Goal: Task Accomplishment & Management: Manage account settings

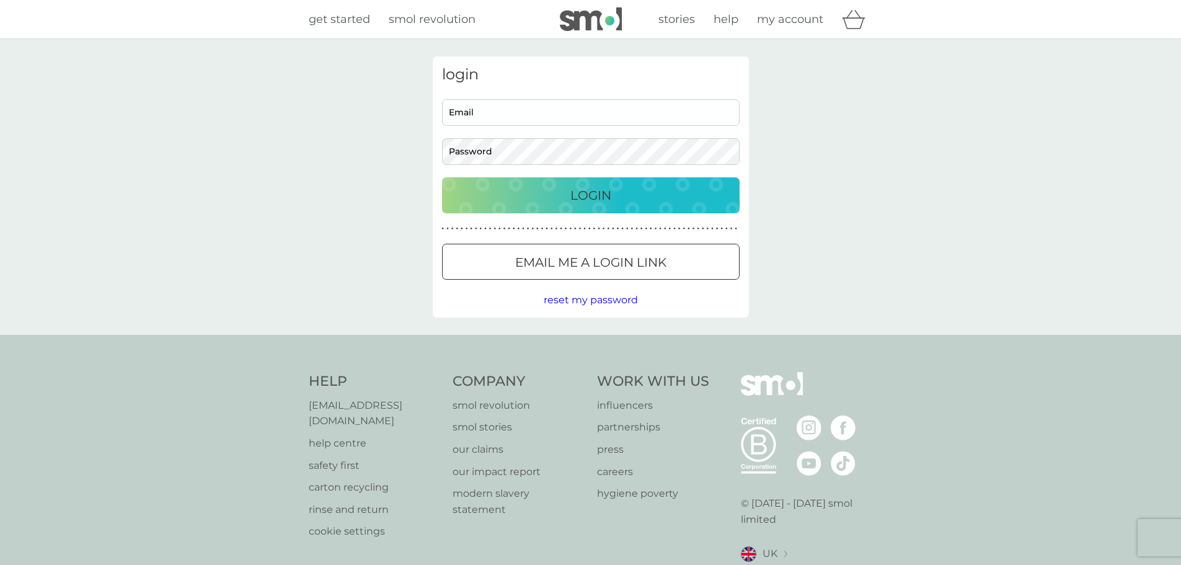
type input "[EMAIL_ADDRESS][DOMAIN_NAME]"
click at [598, 192] on p "Login" at bounding box center [590, 195] width 41 height 20
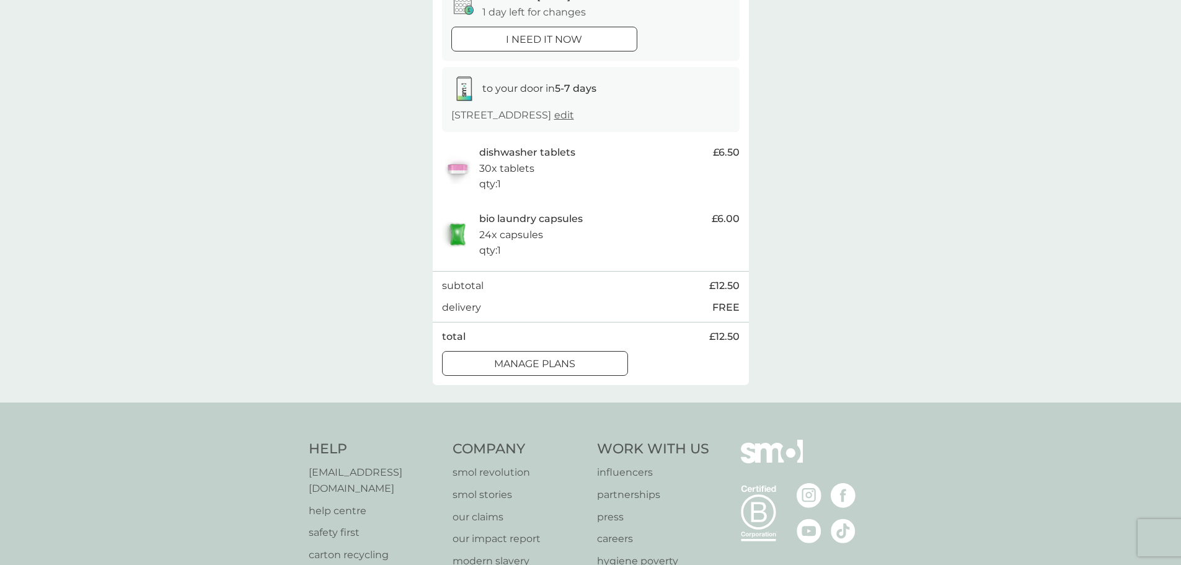
scroll to position [186, 0]
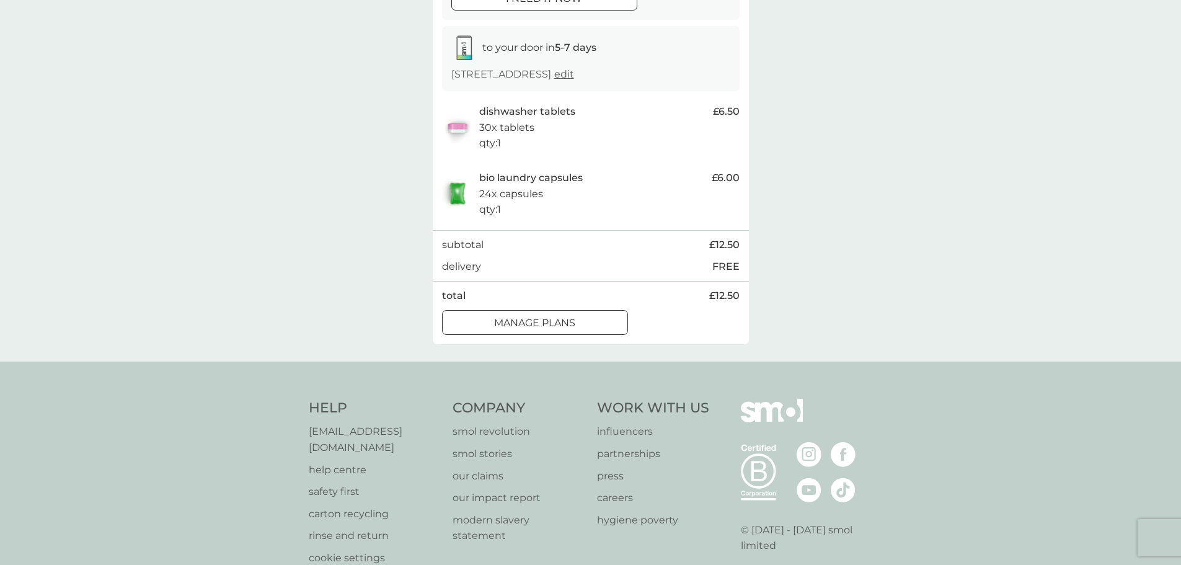
click at [514, 329] on div at bounding box center [535, 322] width 45 height 13
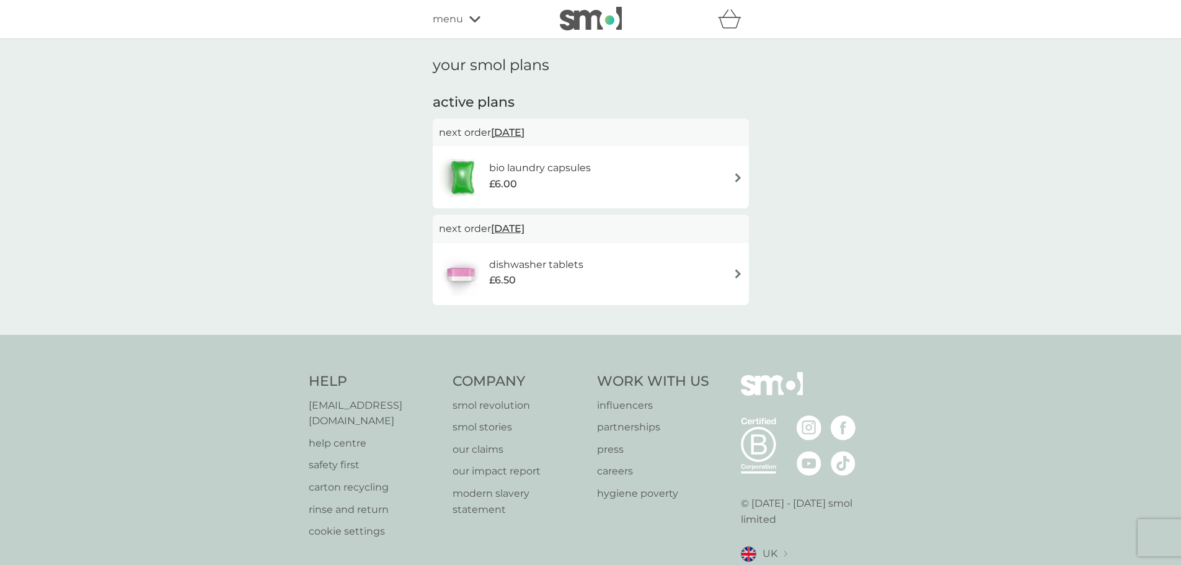
click at [736, 179] on img at bounding box center [737, 177] width 9 height 9
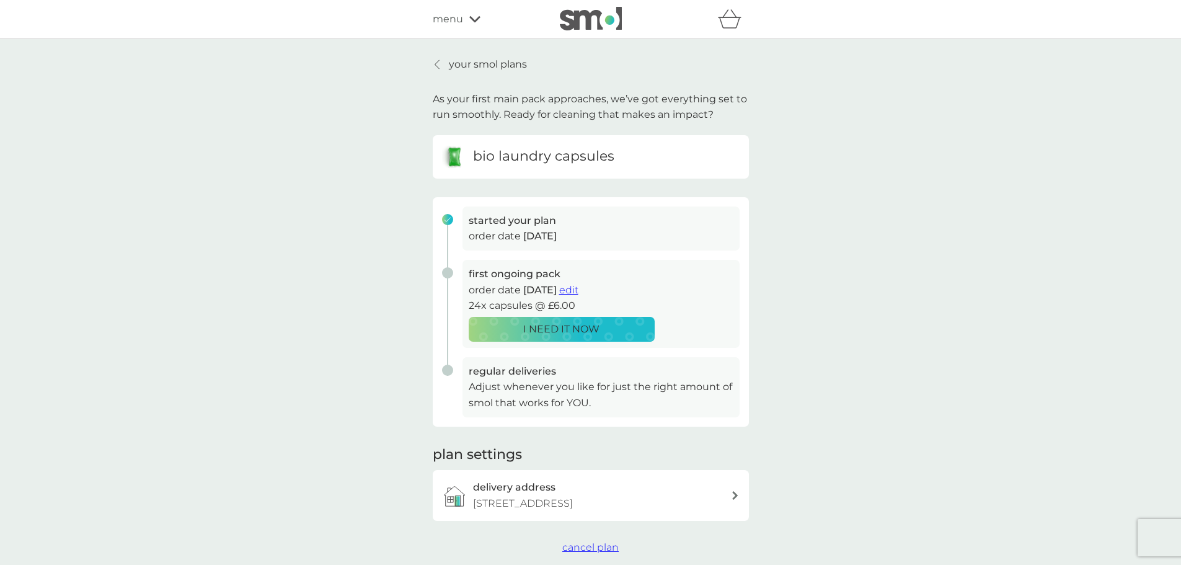
click at [578, 288] on span "edit" at bounding box center [568, 290] width 19 height 12
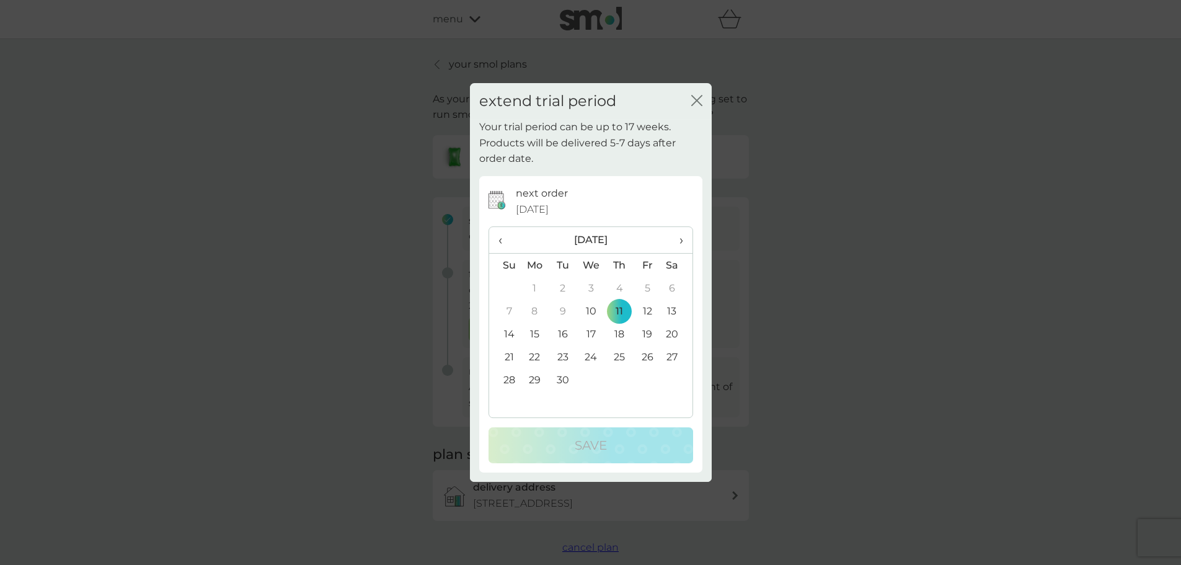
click at [620, 352] on td "25" at bounding box center [619, 356] width 28 height 23
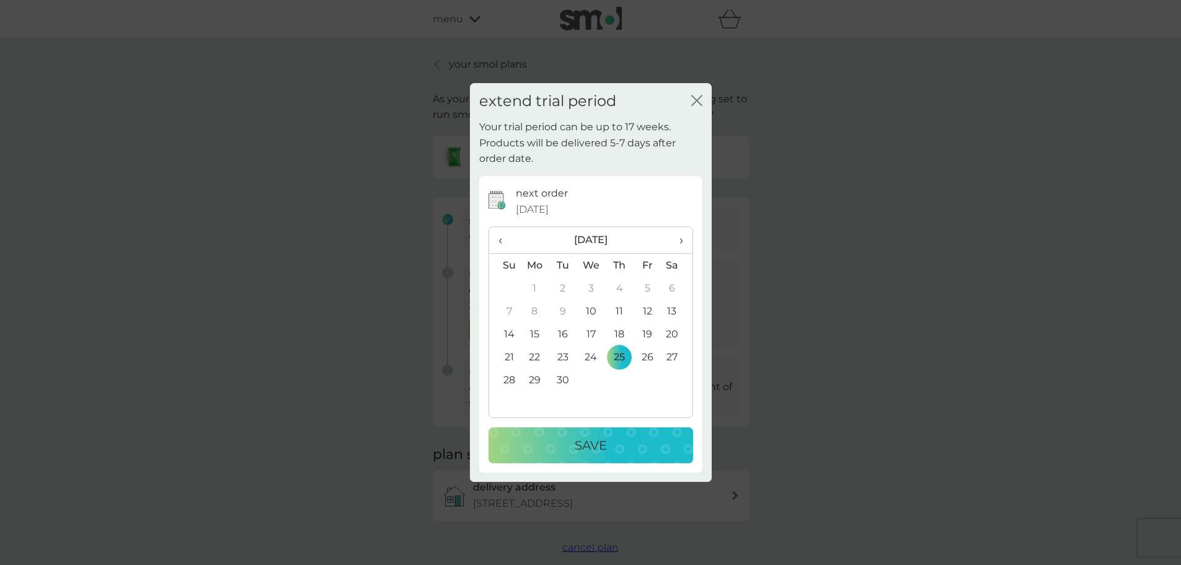
click at [608, 446] on div "Save" at bounding box center [591, 445] width 180 height 20
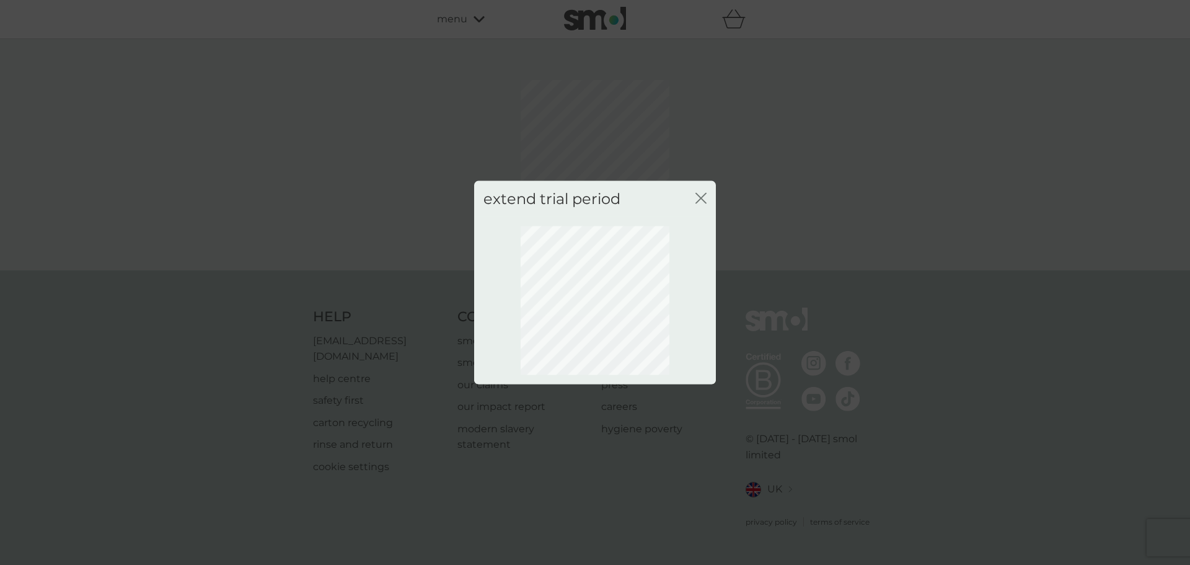
click at [701, 200] on icon "close" at bounding box center [700, 197] width 11 height 11
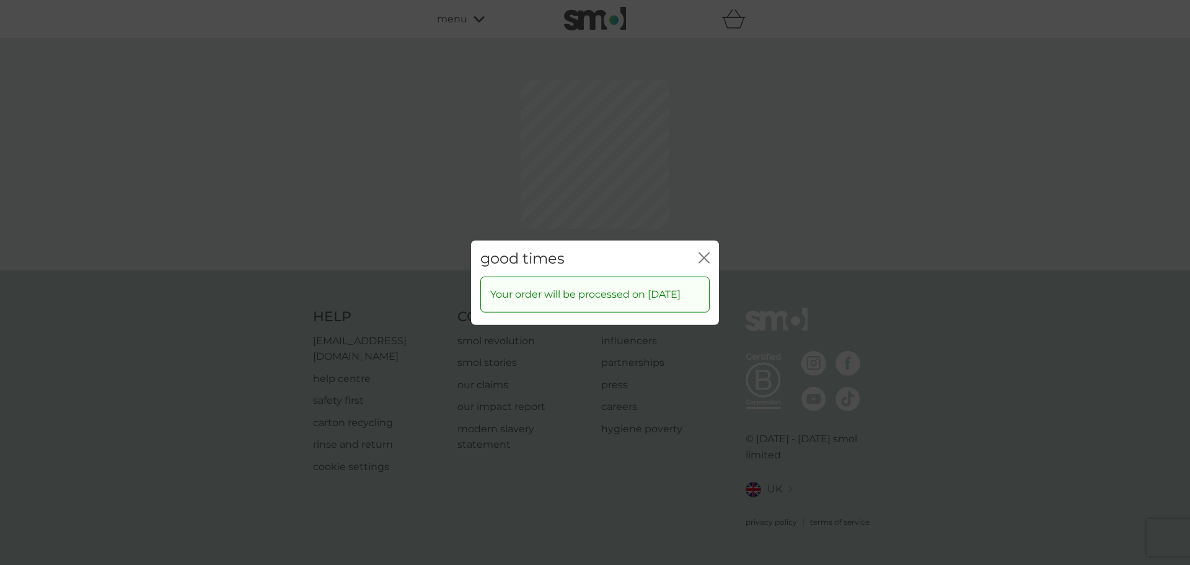
click at [697, 196] on div "good times close Your order will be processed on 25 Sep 2025" at bounding box center [595, 282] width 1190 height 565
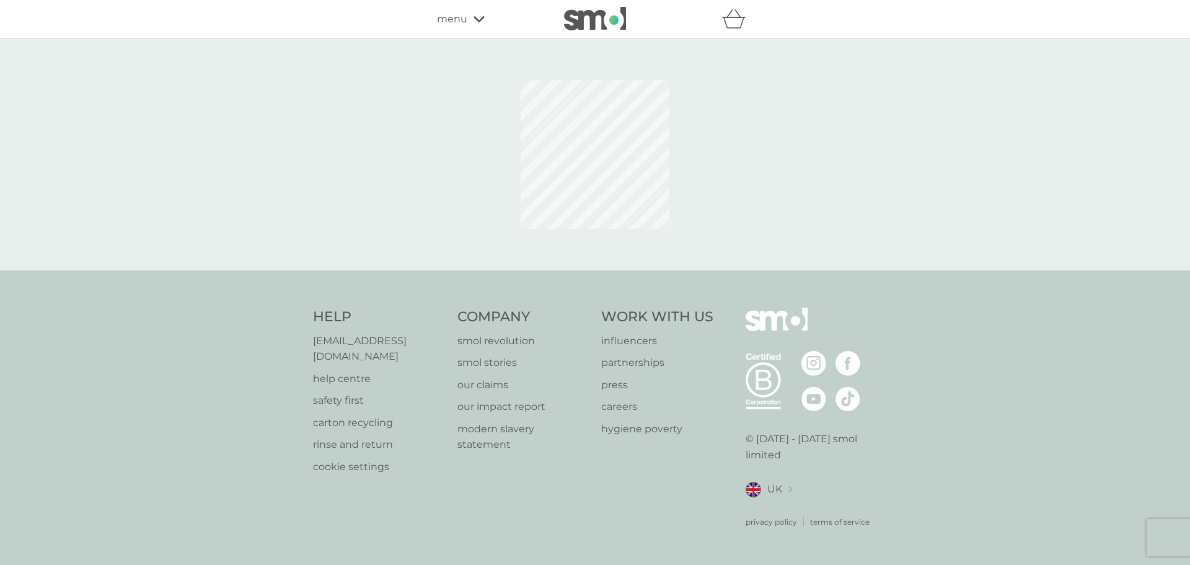
click at [469, 22] on div "menu" at bounding box center [489, 19] width 105 height 16
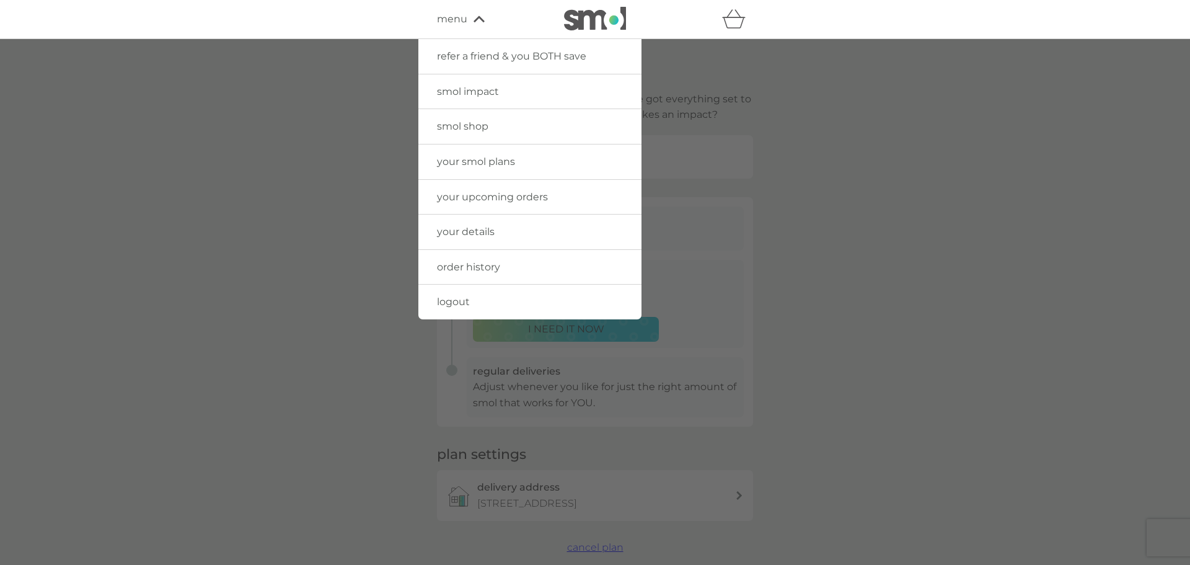
click at [492, 267] on span "order history" at bounding box center [468, 267] width 63 height 12
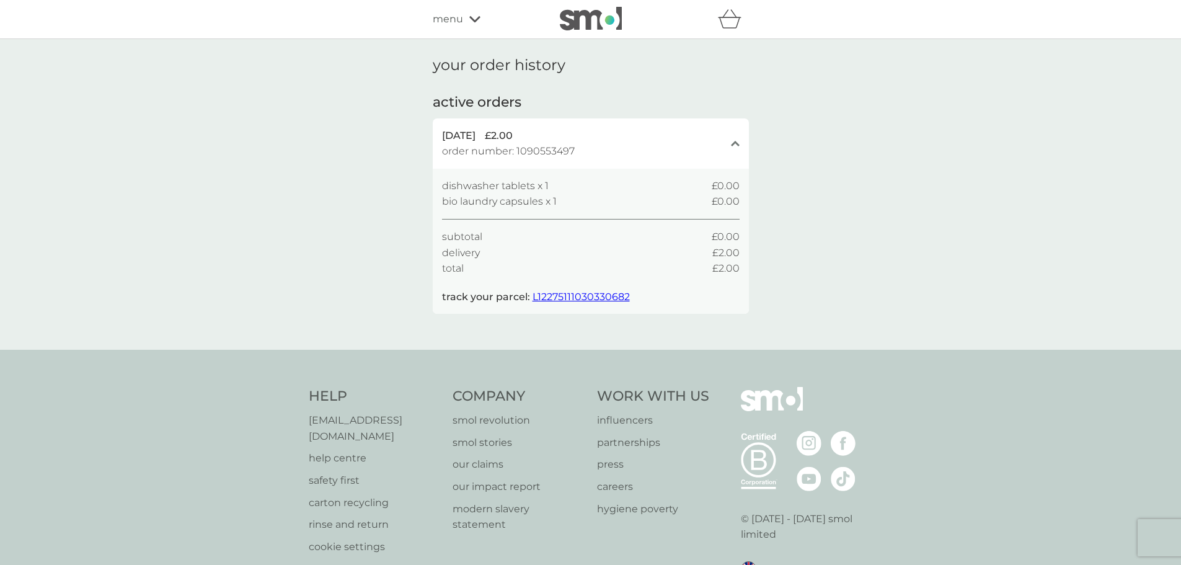
click at [444, 17] on span "menu" at bounding box center [448, 19] width 30 height 16
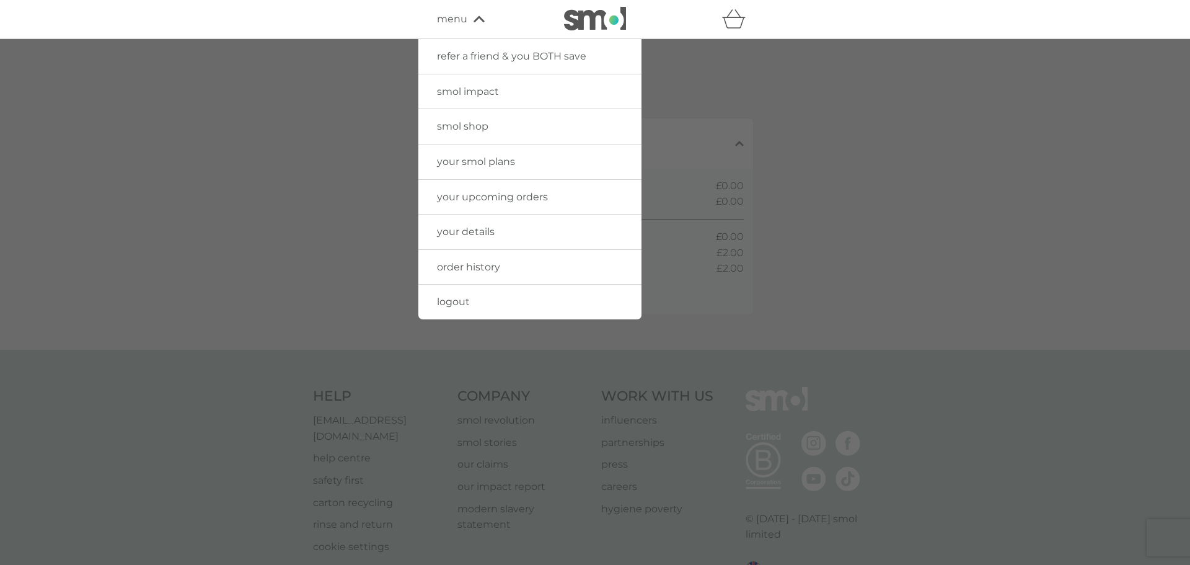
click at [471, 161] on span "your smol plans" at bounding box center [476, 162] width 78 height 12
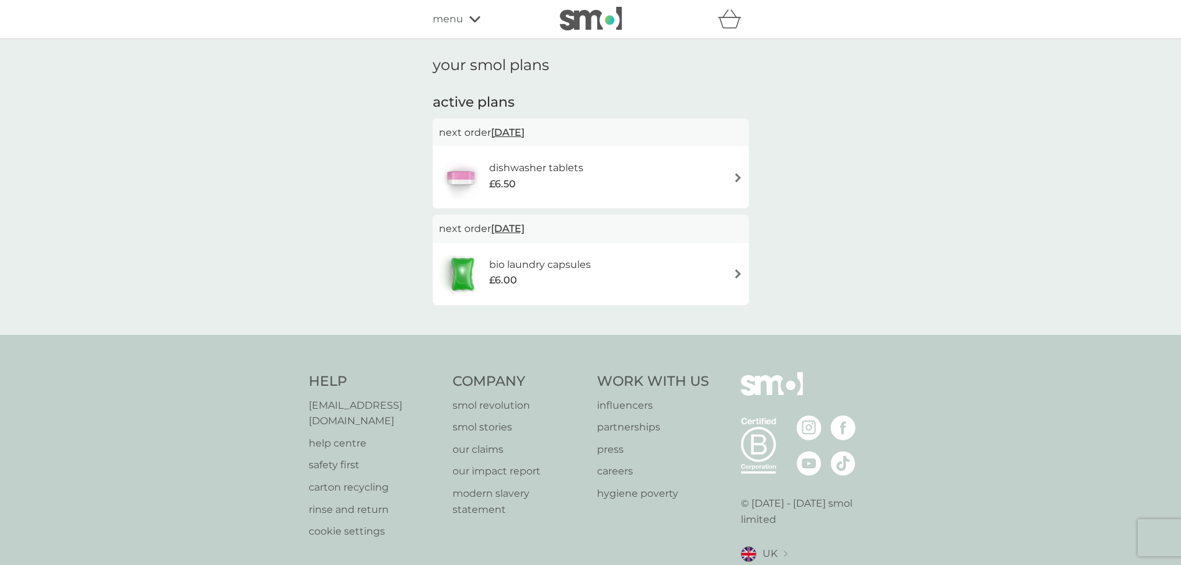
click at [743, 180] on div "dishwasher tablets £6.50" at bounding box center [591, 177] width 316 height 62
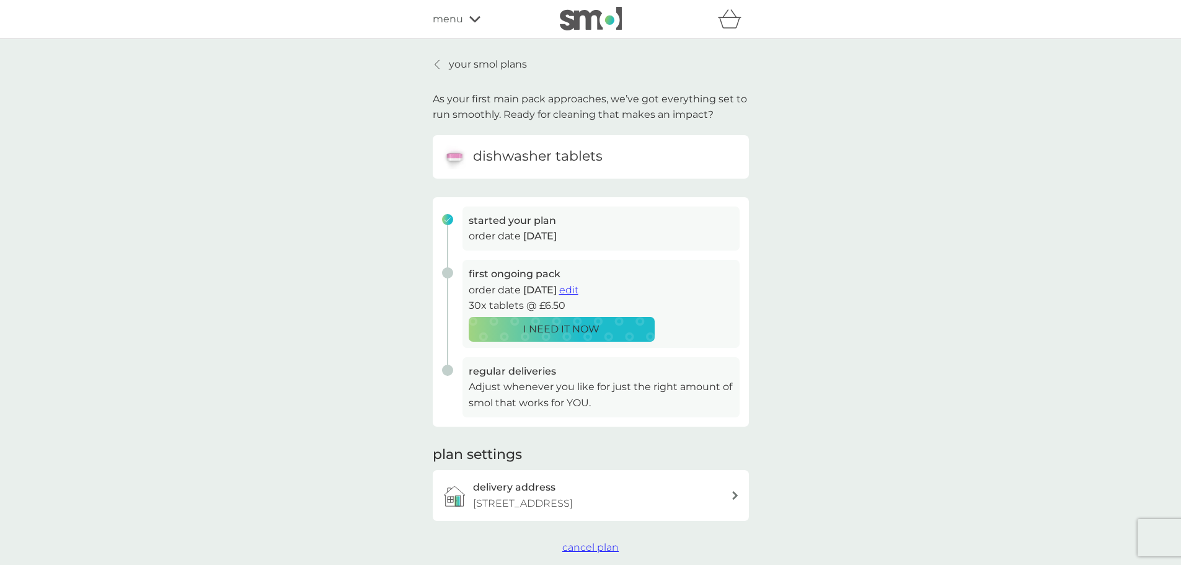
click at [578, 291] on span "edit" at bounding box center [568, 290] width 19 height 12
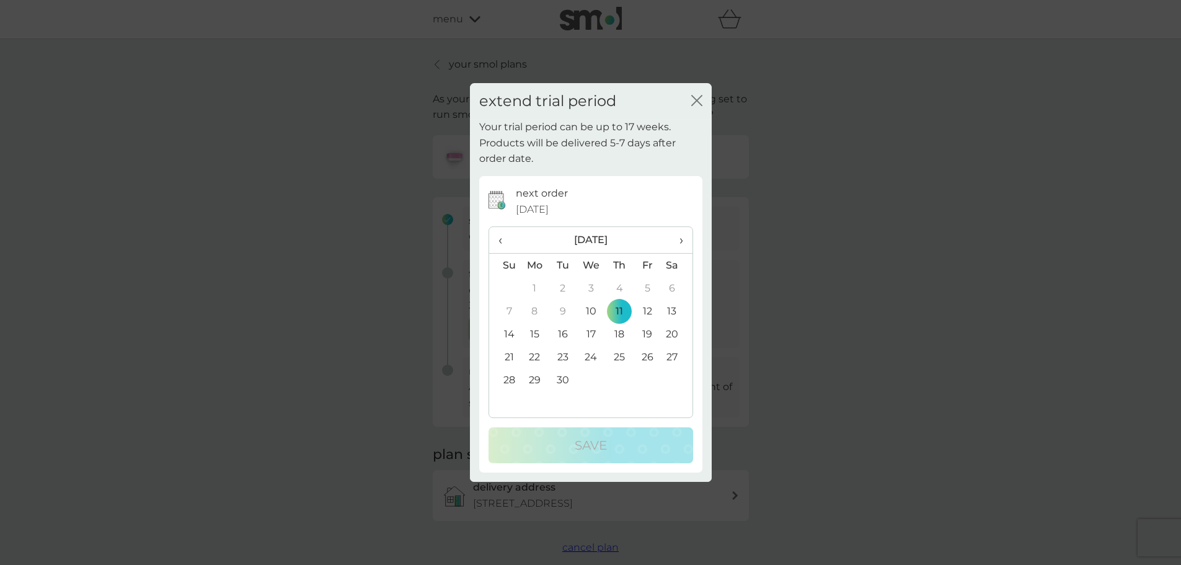
click at [618, 355] on td "25" at bounding box center [619, 356] width 28 height 23
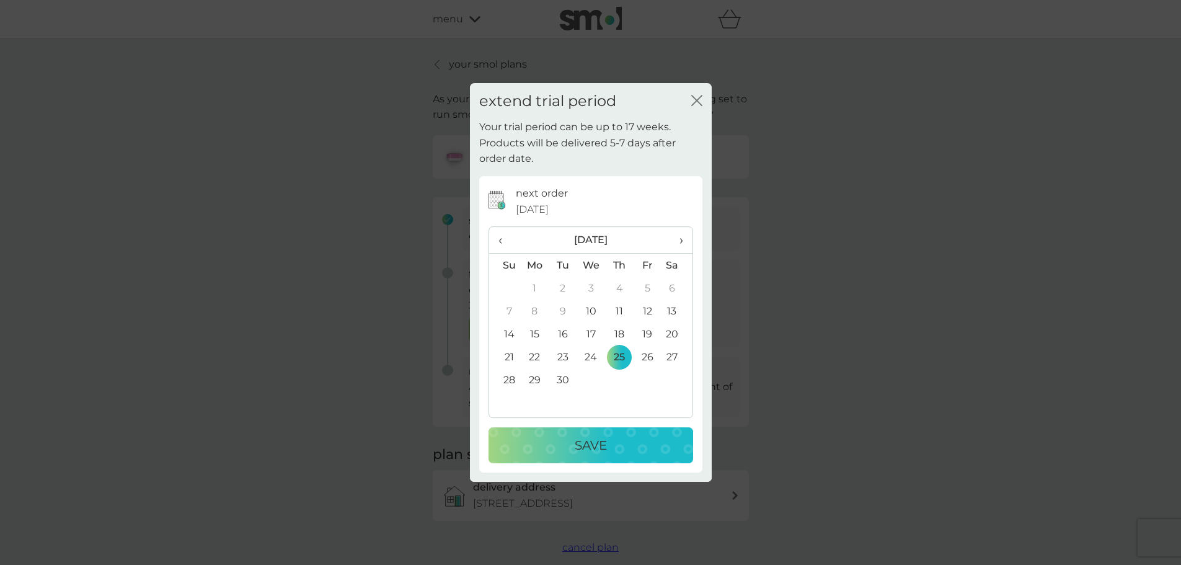
click at [612, 446] on div "Save" at bounding box center [591, 445] width 180 height 20
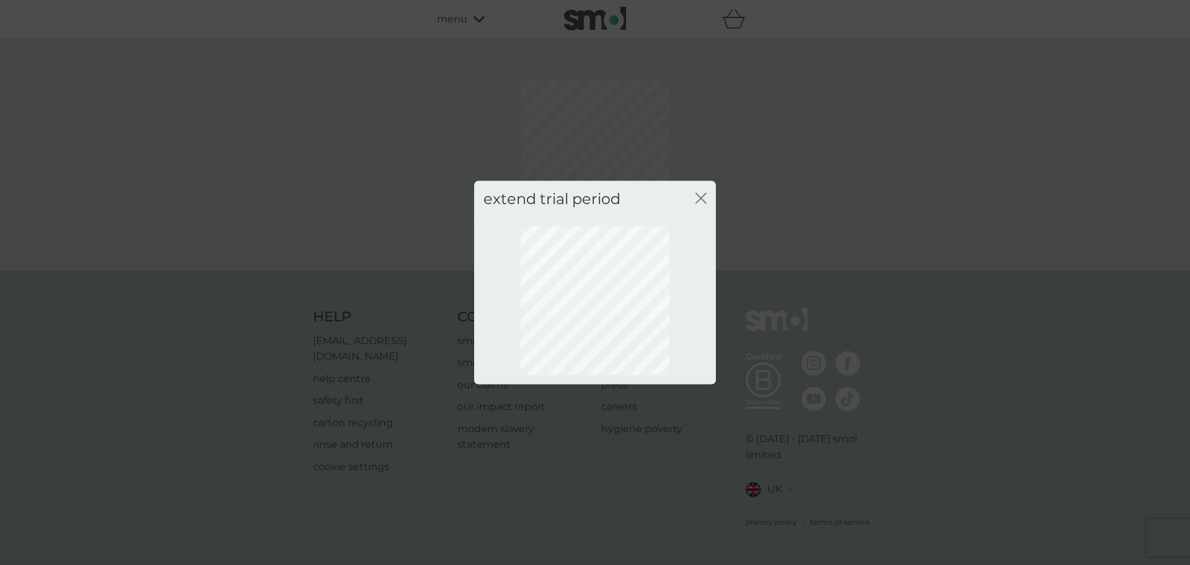
click at [697, 193] on icon "close" at bounding box center [698, 198] width 5 height 10
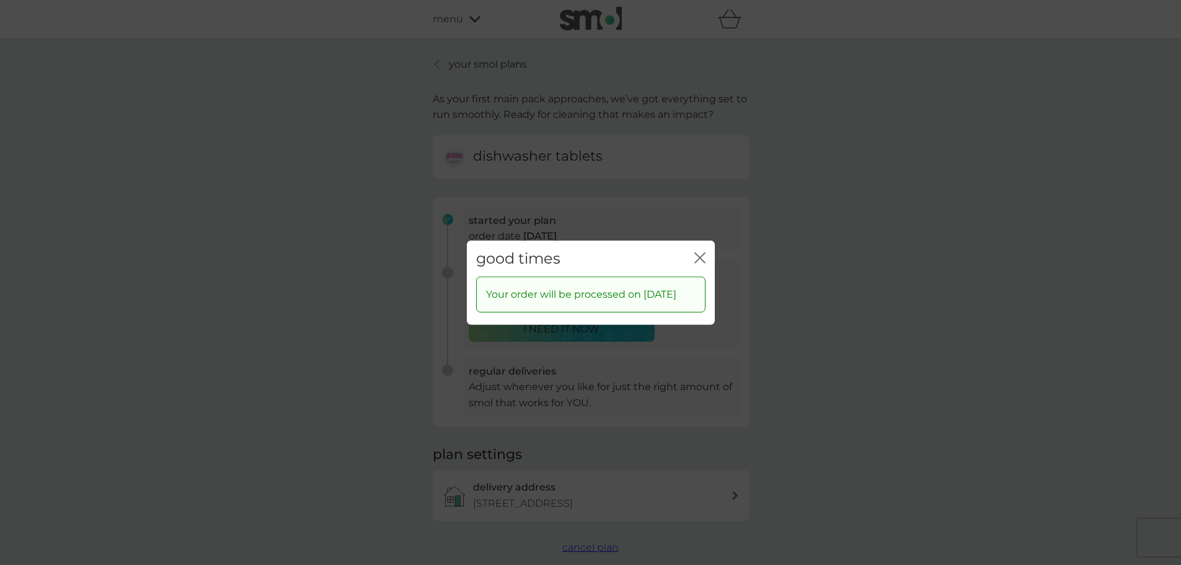
click at [699, 252] on icon "close" at bounding box center [699, 257] width 11 height 11
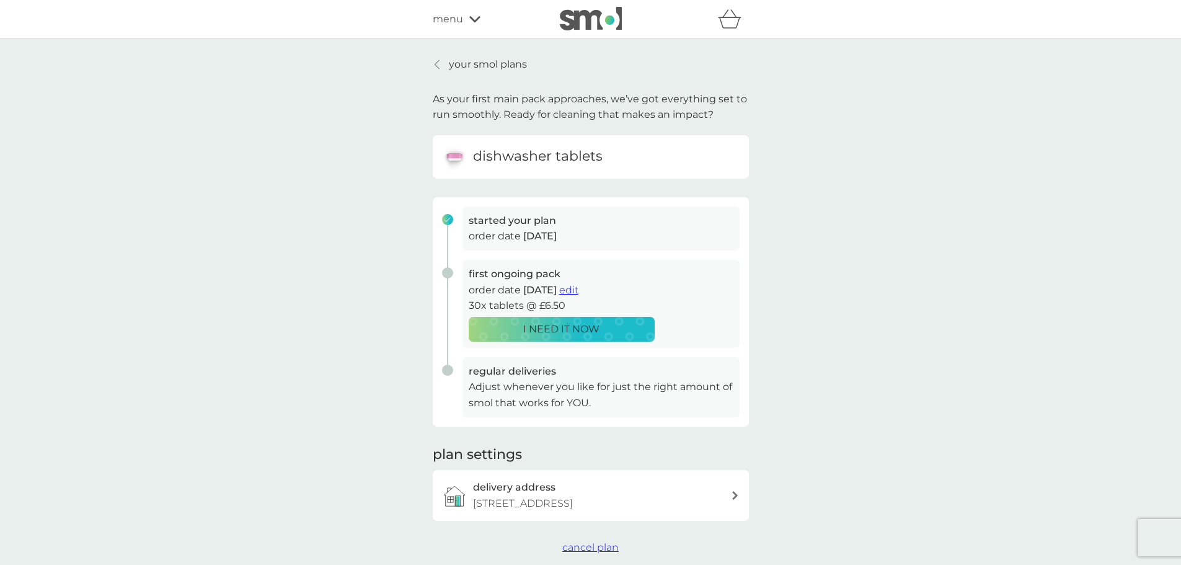
click at [472, 65] on p "your smol plans" at bounding box center [488, 64] width 78 height 16
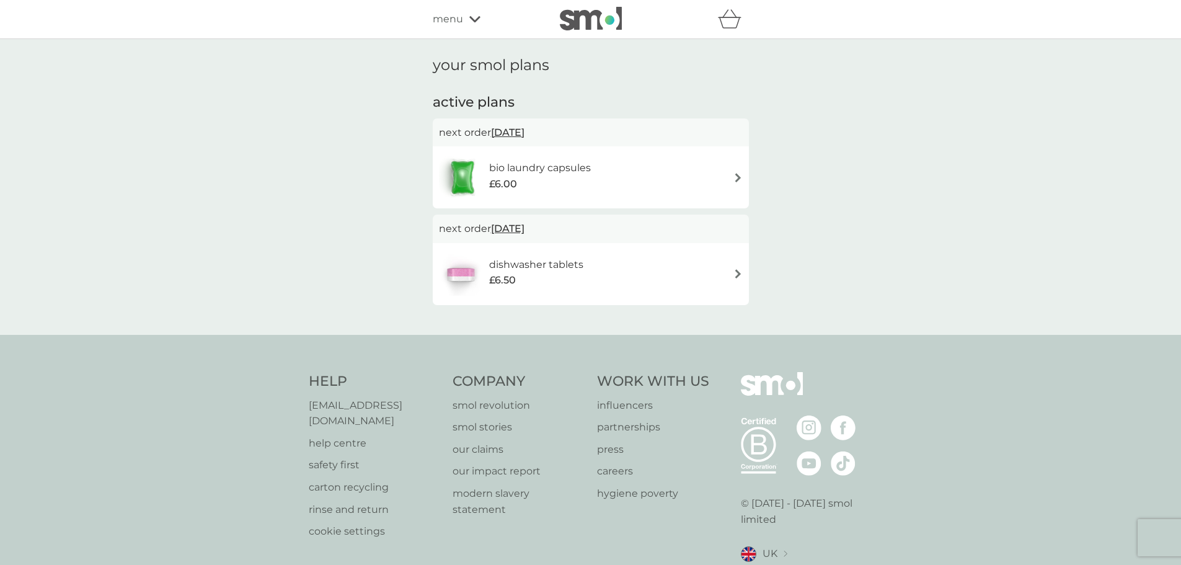
click at [514, 167] on h6 "bio laundry capsules" at bounding box center [540, 168] width 102 height 16
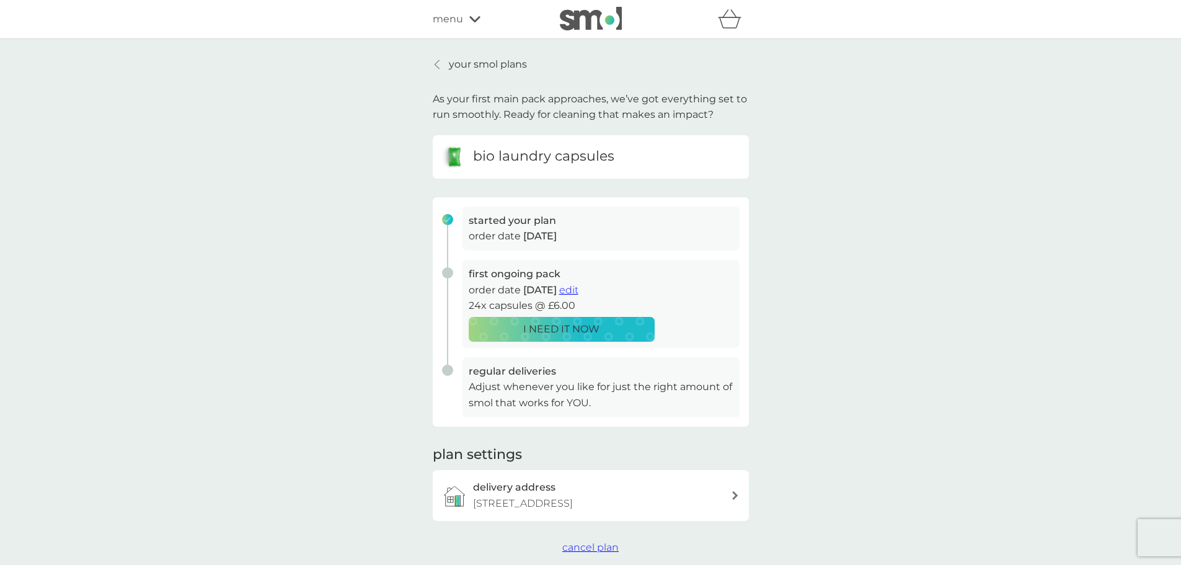
click at [456, 21] on span "menu" at bounding box center [448, 19] width 30 height 16
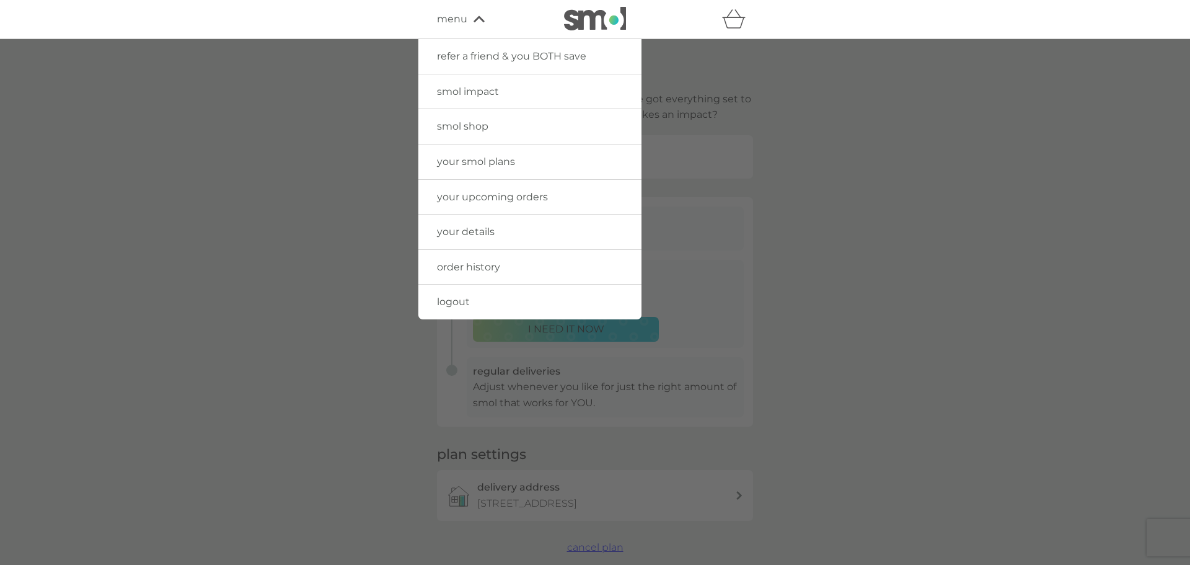
click at [459, 304] on span "logout" at bounding box center [453, 302] width 33 height 12
